Goal: Information Seeking & Learning: Learn about a topic

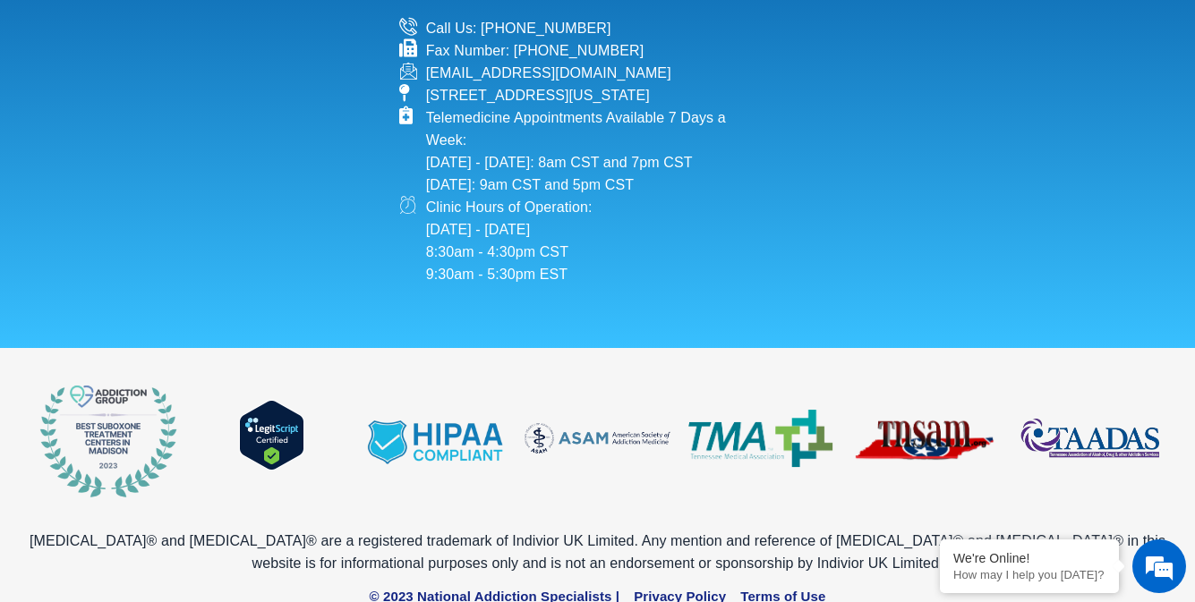
scroll to position [1439, 0]
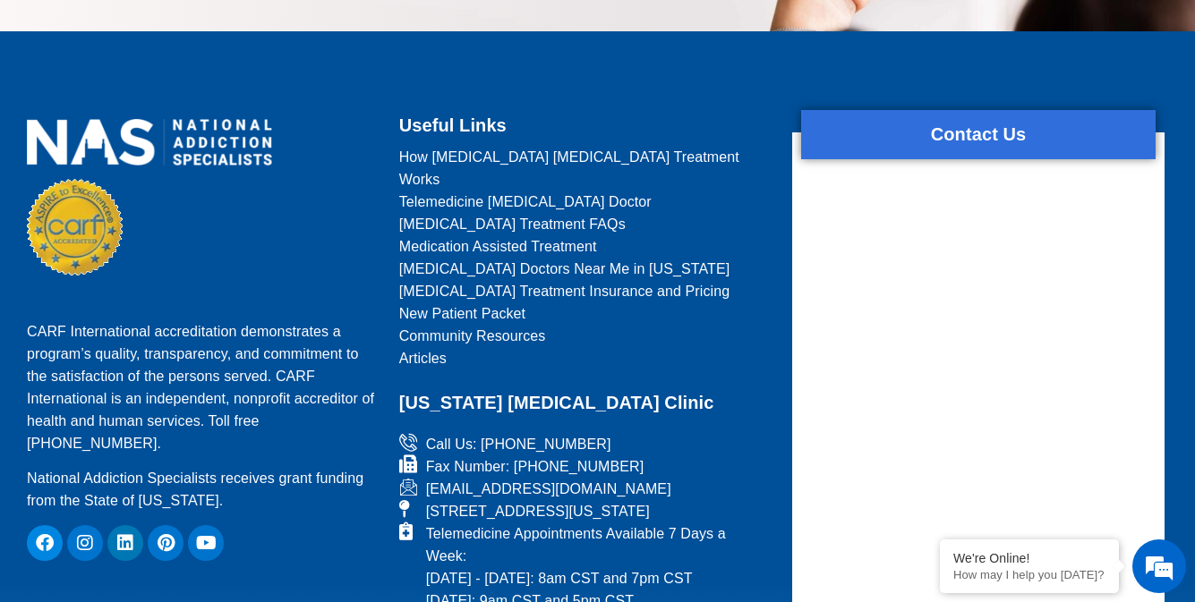
click at [585, 258] on span "[MEDICAL_DATA] Doctors Near Me in [US_STATE]" at bounding box center [564, 269] width 331 height 22
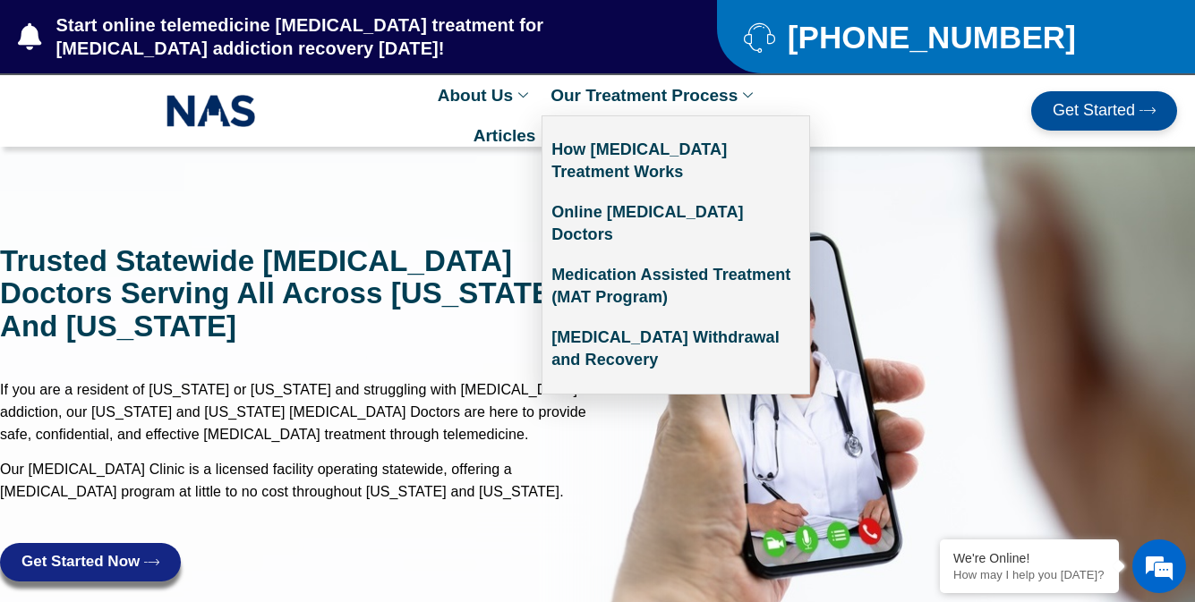
click at [653, 95] on link "Our Treatment Process" at bounding box center [654, 95] width 225 height 40
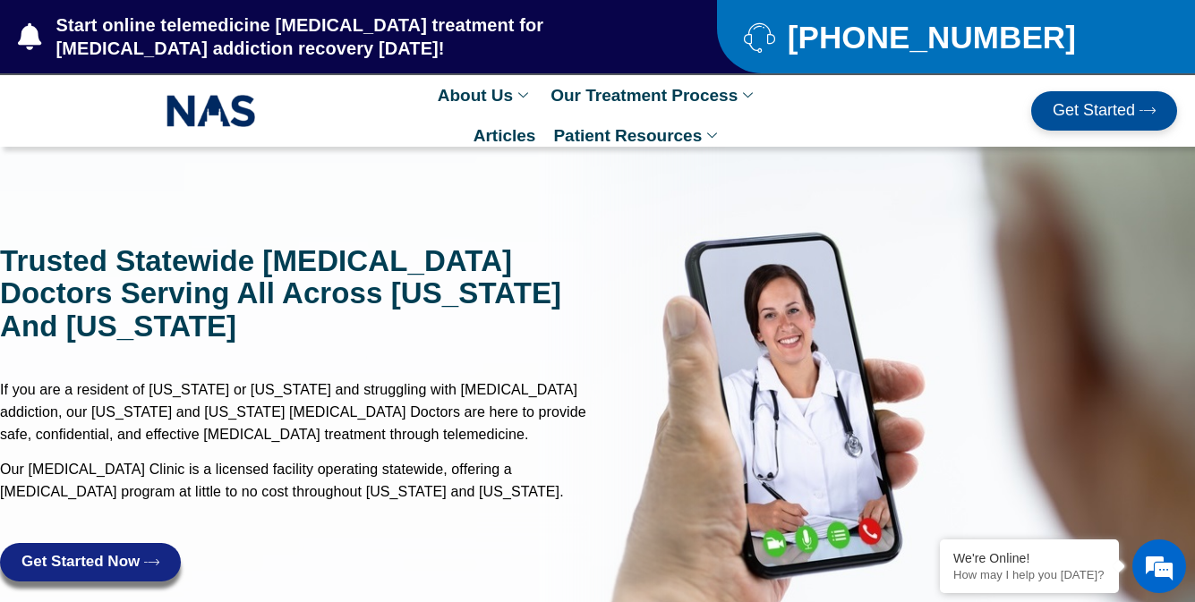
click at [947, 37] on span "[PHONE_NUMBER]" at bounding box center [929, 37] width 293 height 22
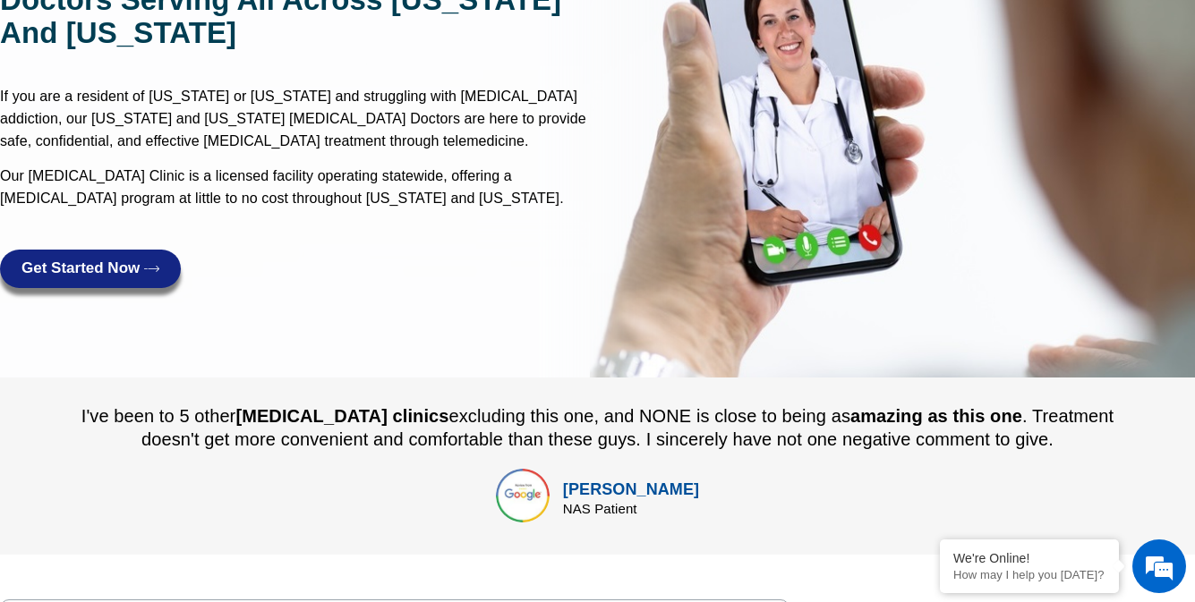
scroll to position [306, 0]
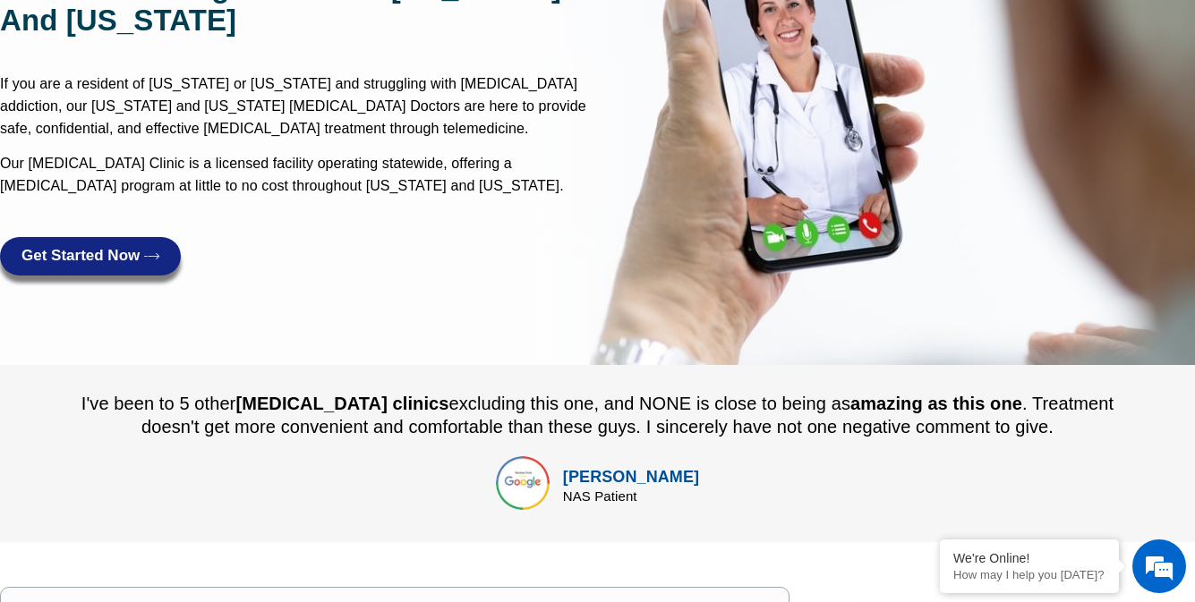
click at [90, 256] on span "Get Started Now" at bounding box center [80, 256] width 118 height 17
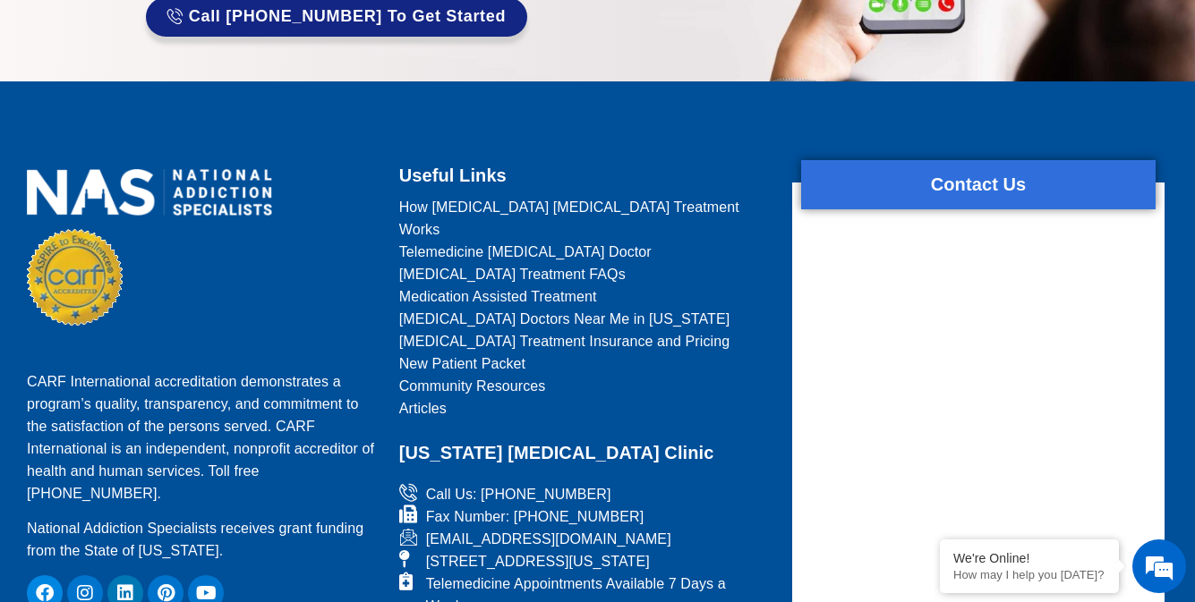
scroll to position [1395, 0]
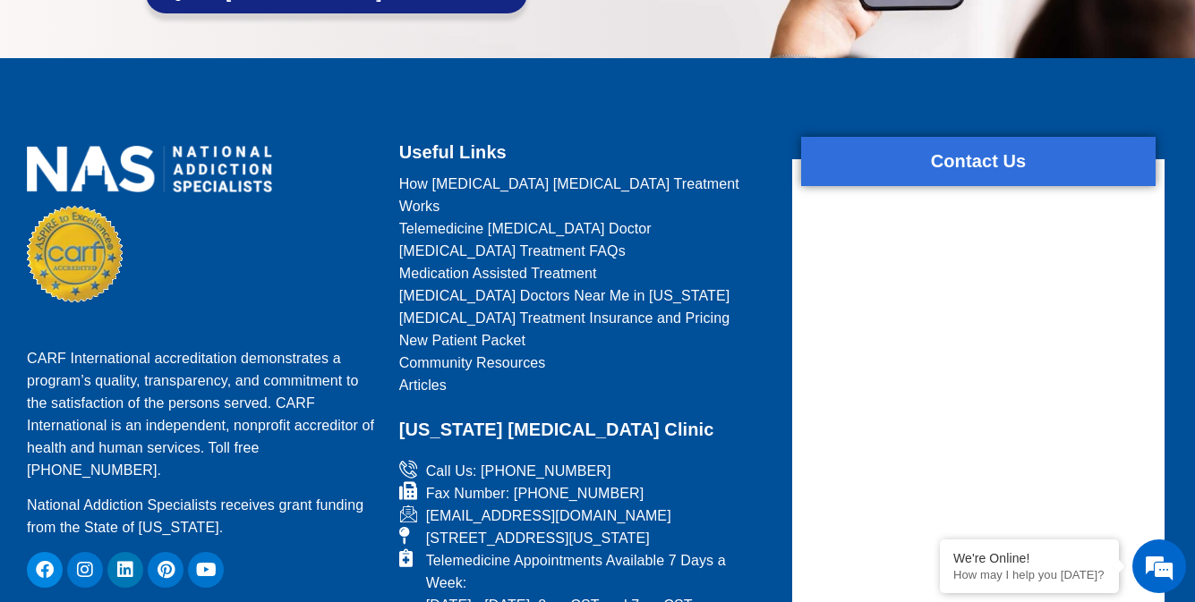
click at [585, 262] on span "Medication Assisted Treatment" at bounding box center [498, 273] width 198 height 22
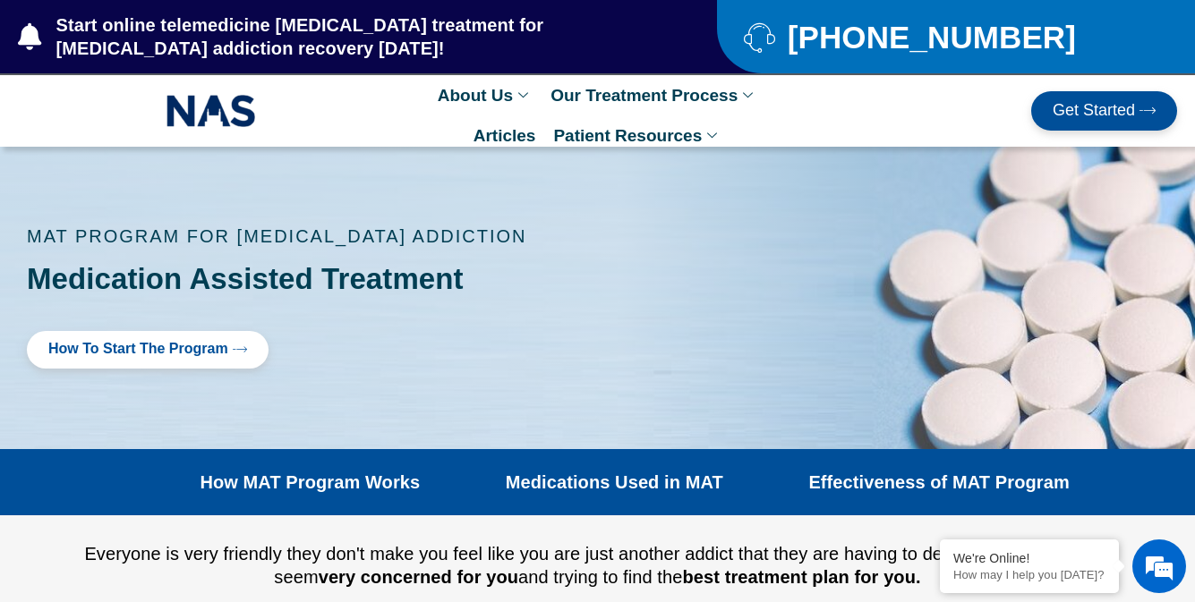
click at [947, 37] on span "[PHONE_NUMBER]" at bounding box center [929, 37] width 293 height 22
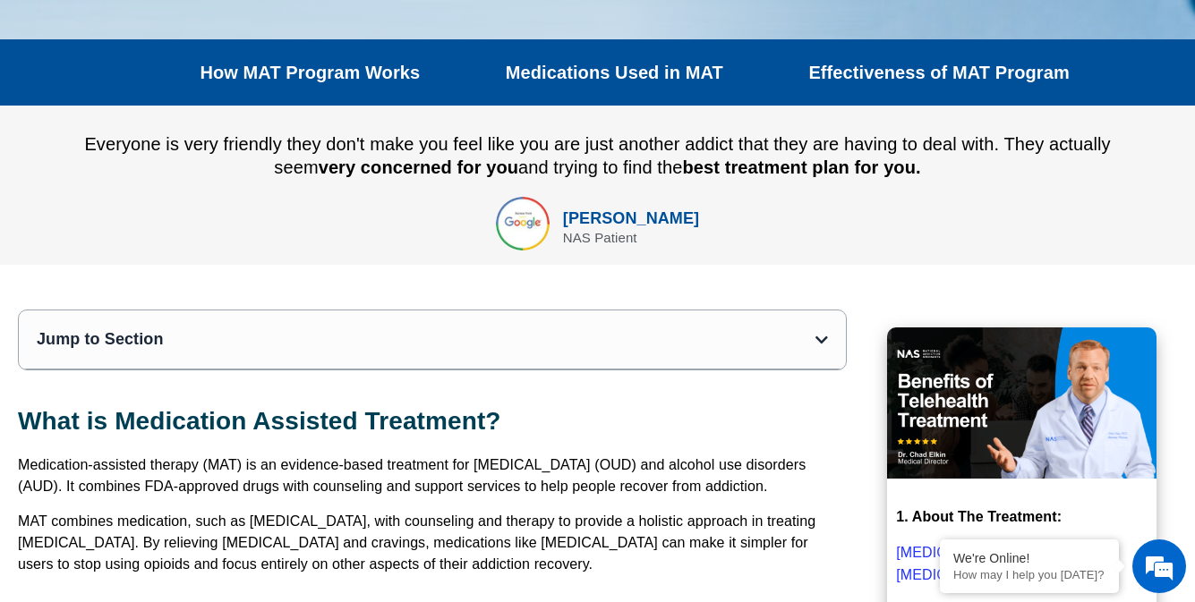
scroll to position [437, 0]
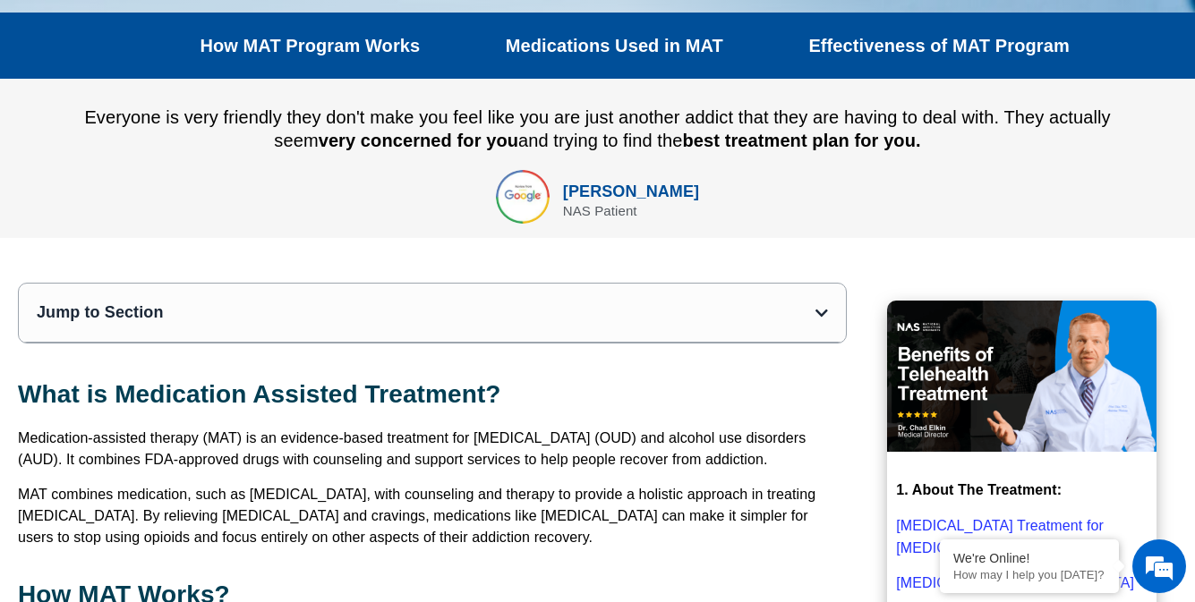
click at [310, 46] on link "How MAT Program Works" at bounding box center [310, 45] width 220 height 21
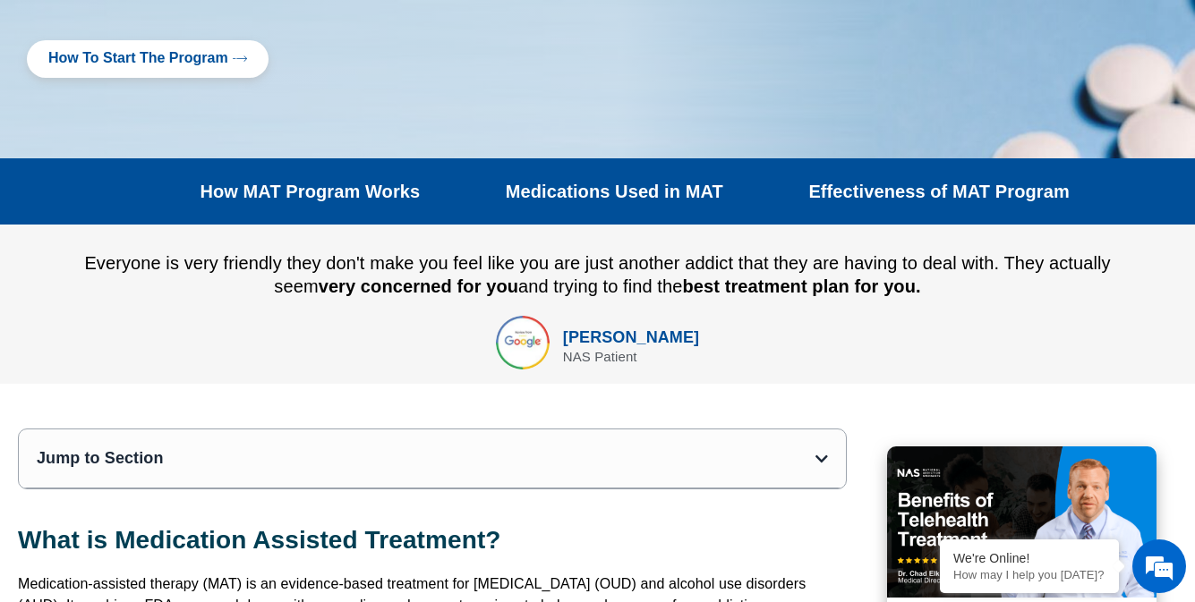
scroll to position [382, 0]
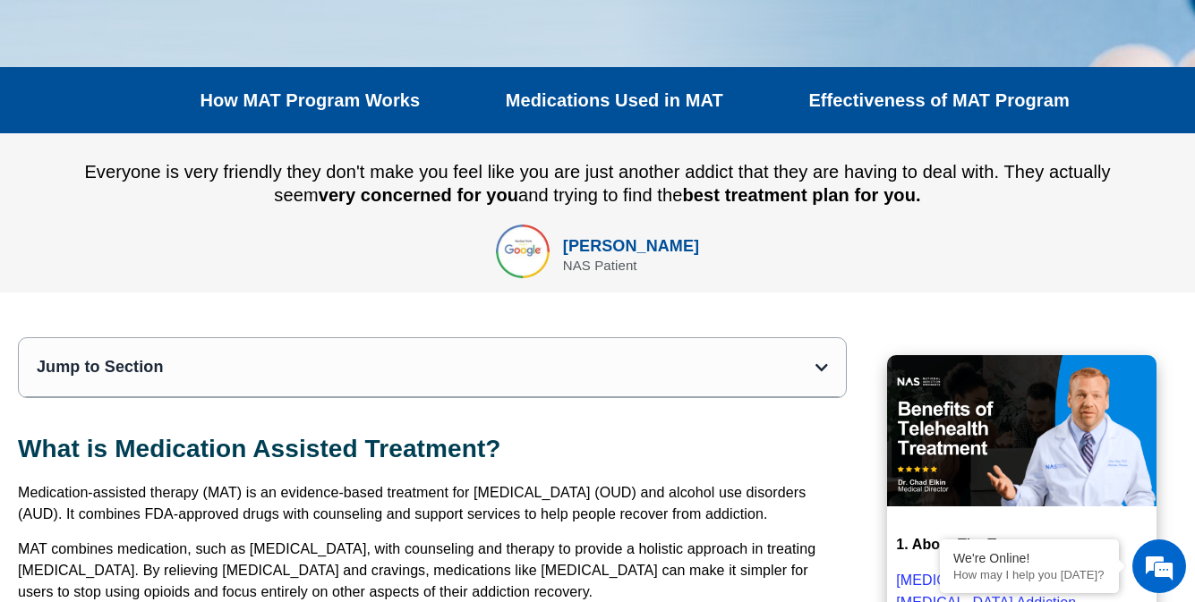
click at [310, 100] on link "How MAT Program Works" at bounding box center [310, 100] width 220 height 21
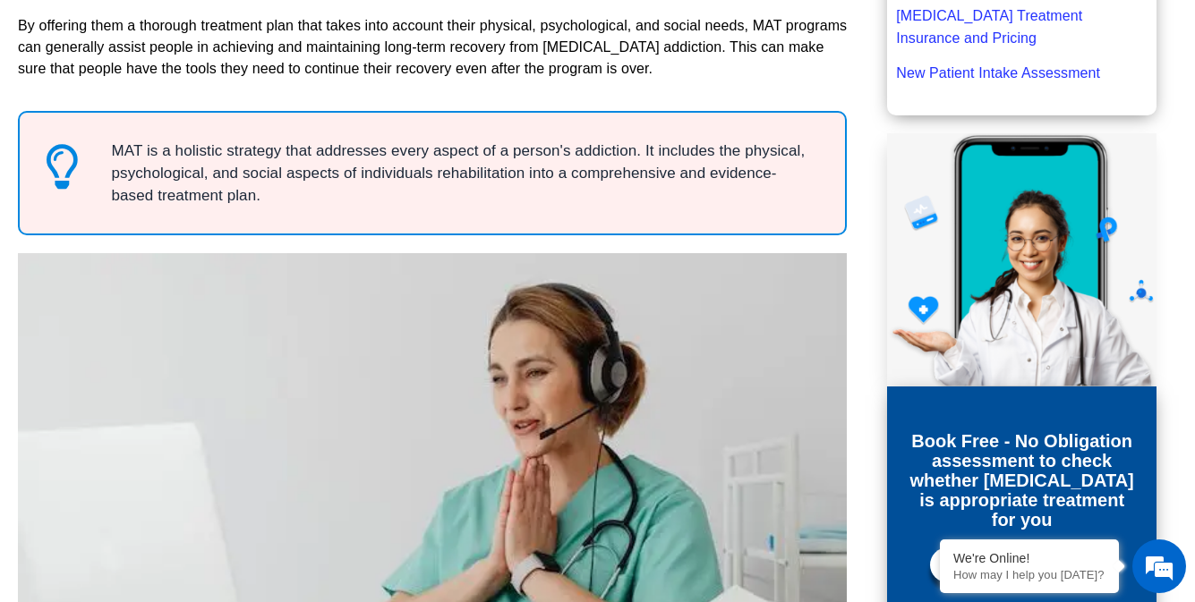
scroll to position [49, 0]
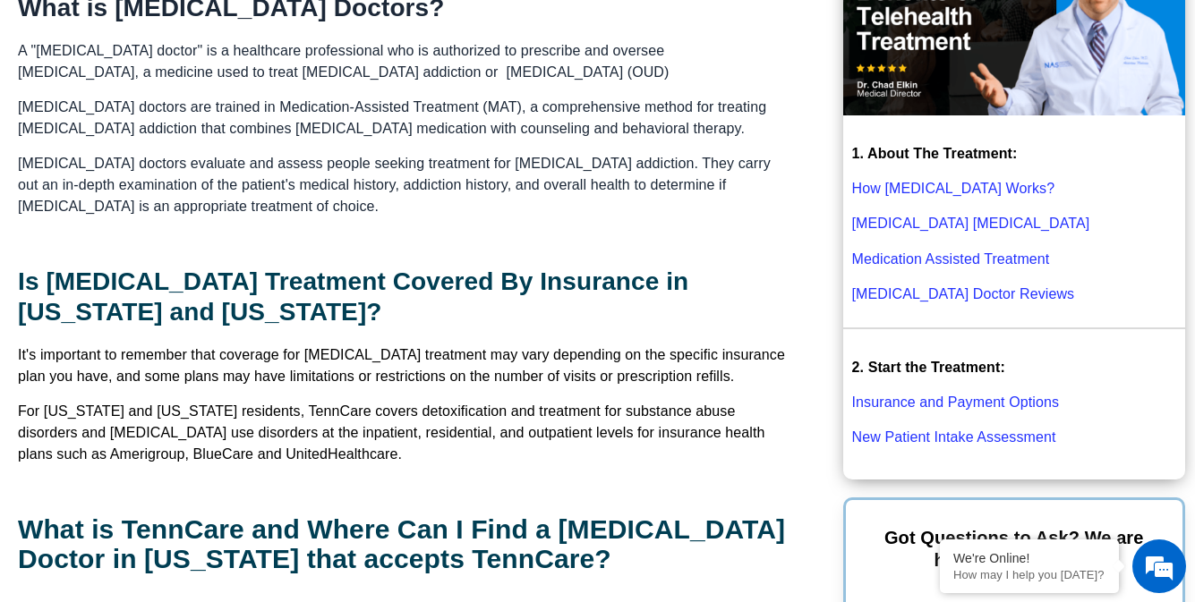
scroll to position [1052, 0]
